Goal: Check status

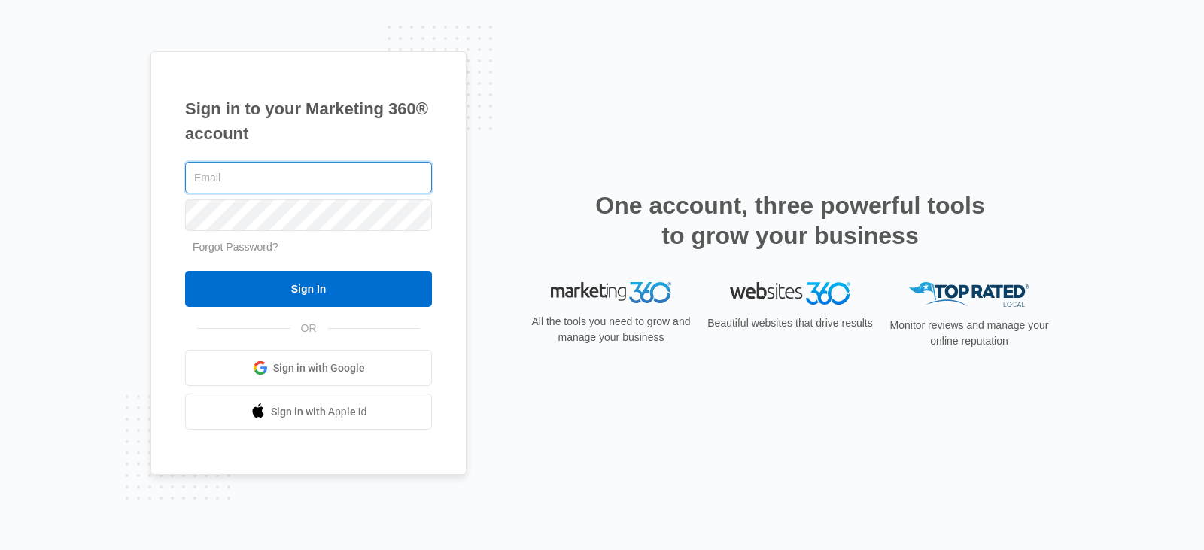
type input "[EMAIL_ADDRESS][DOMAIN_NAME]"
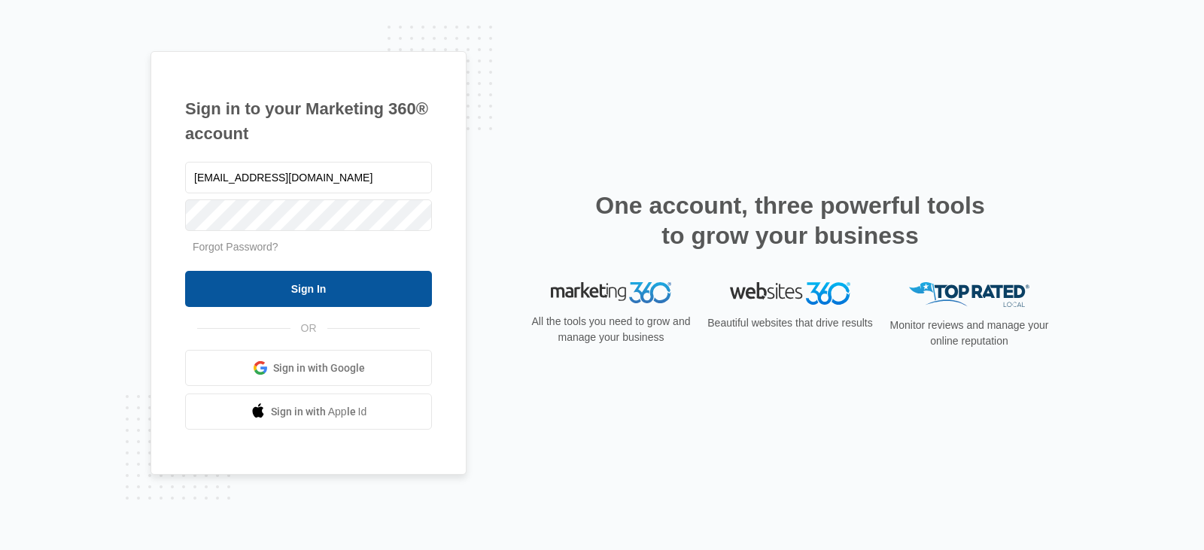
click at [285, 290] on input "Sign In" at bounding box center [308, 289] width 247 height 36
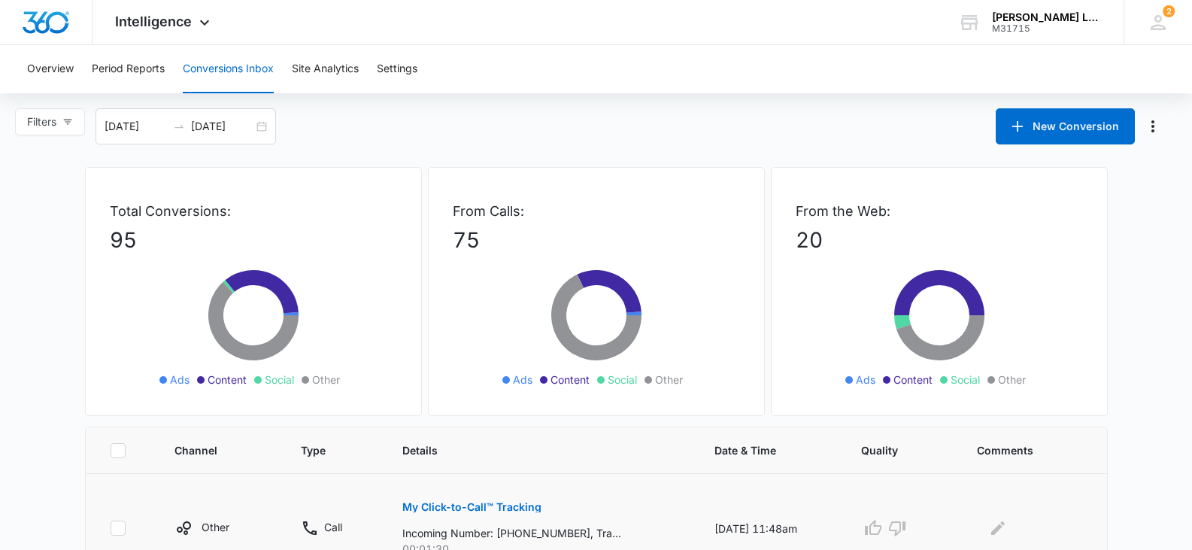
click at [466, 509] on p "My Click-to-Call™ Tracking" at bounding box center [471, 507] width 139 height 11
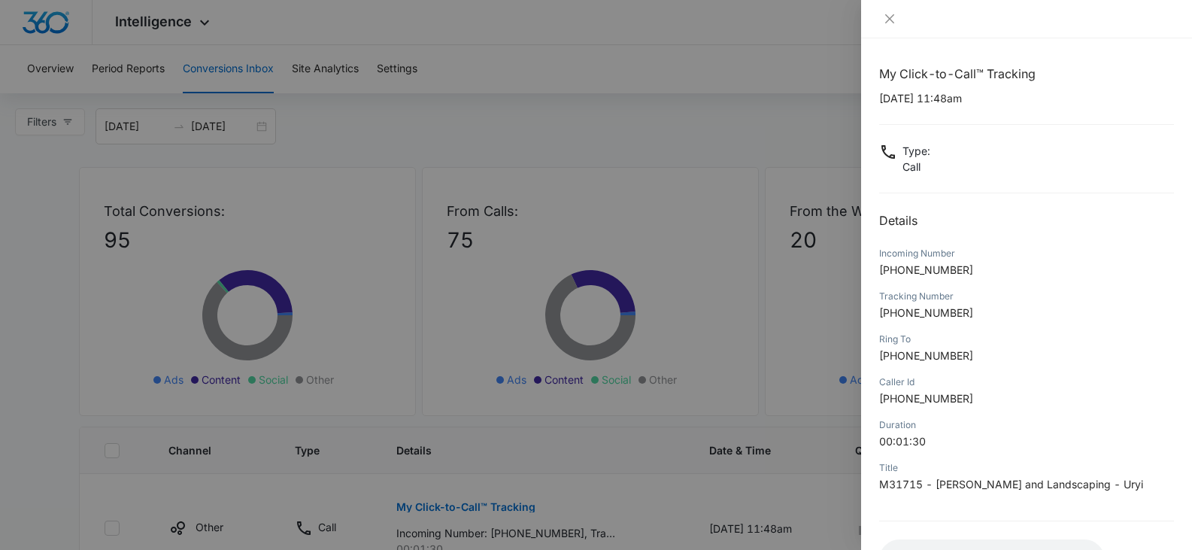
scroll to position [131, 0]
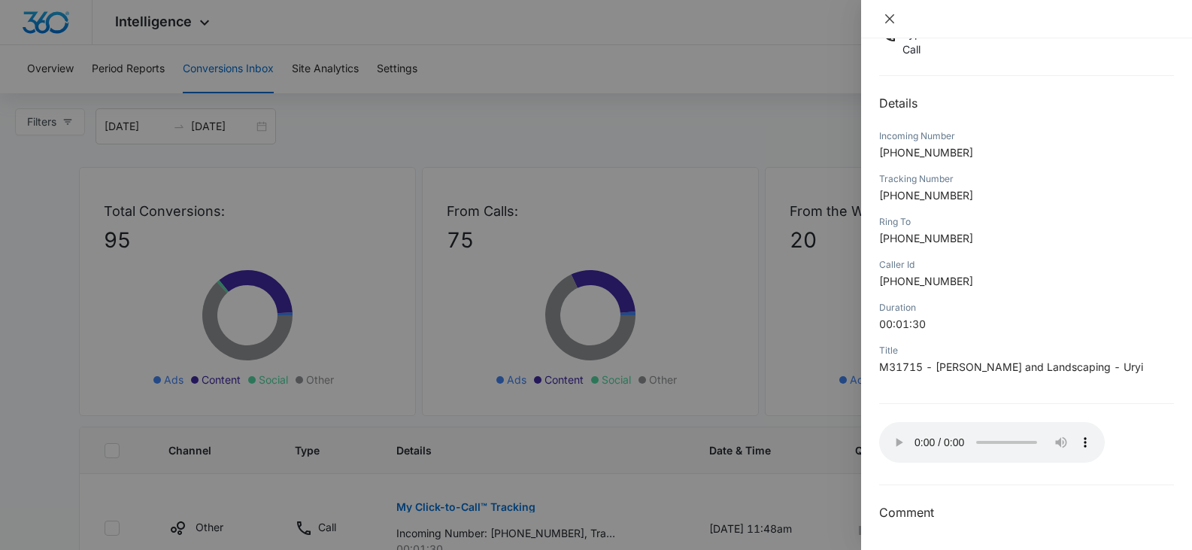
click at [891, 21] on icon "close" at bounding box center [889, 18] width 9 height 9
